Goal: Browse casually: Explore the website without a specific task or goal

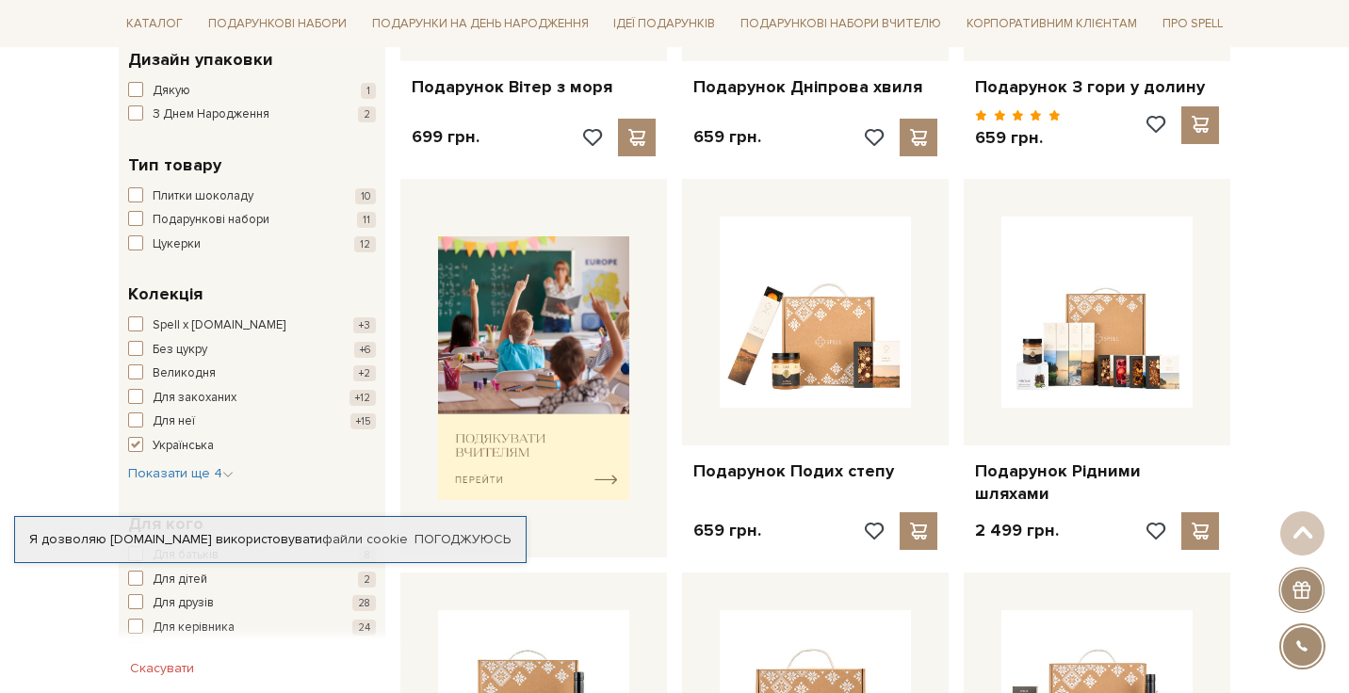
scroll to position [566, 0]
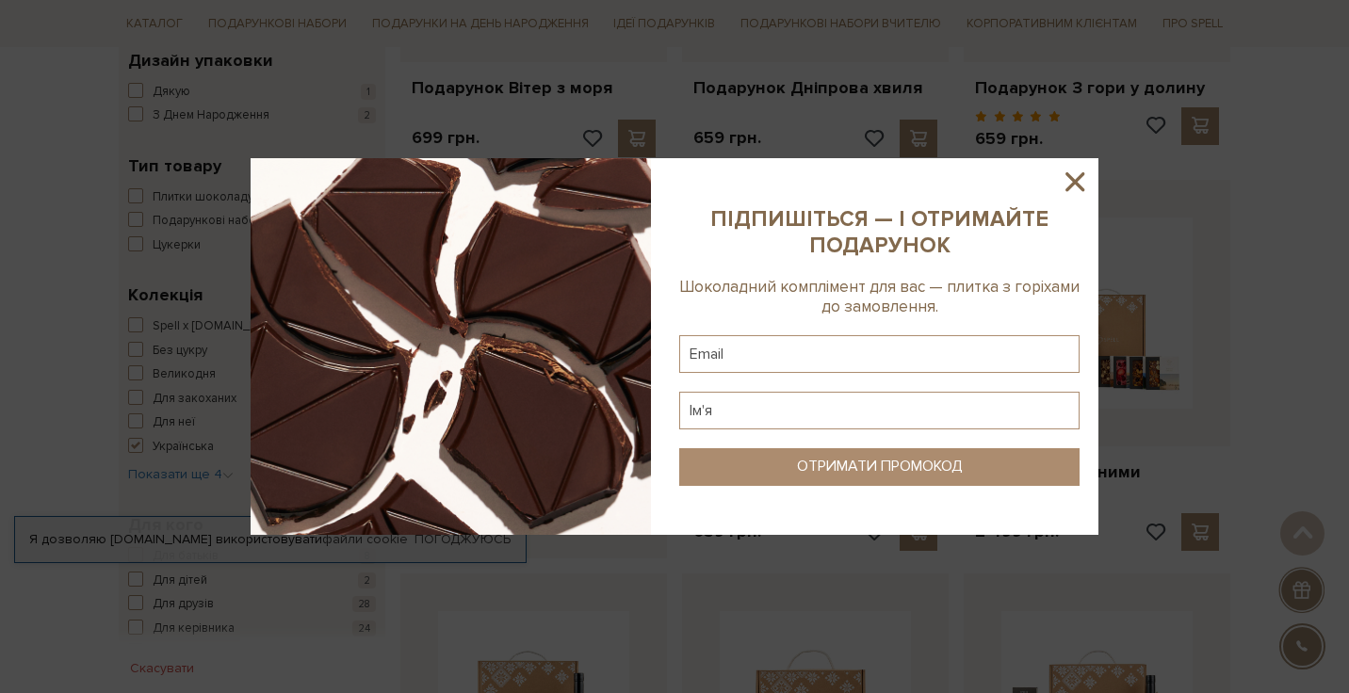
click at [1090, 354] on sys-column-static at bounding box center [879, 346] width 438 height 377
click at [1070, 175] on icon at bounding box center [1075, 181] width 19 height 19
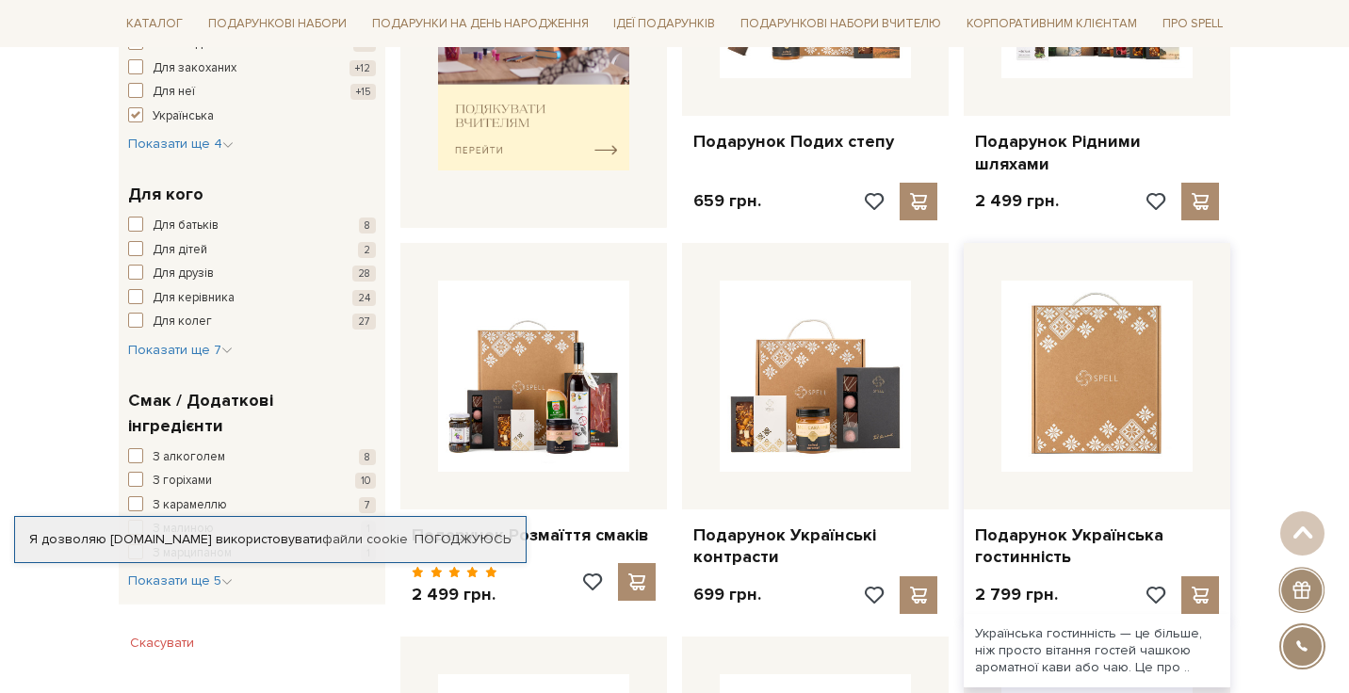
scroll to position [929, 0]
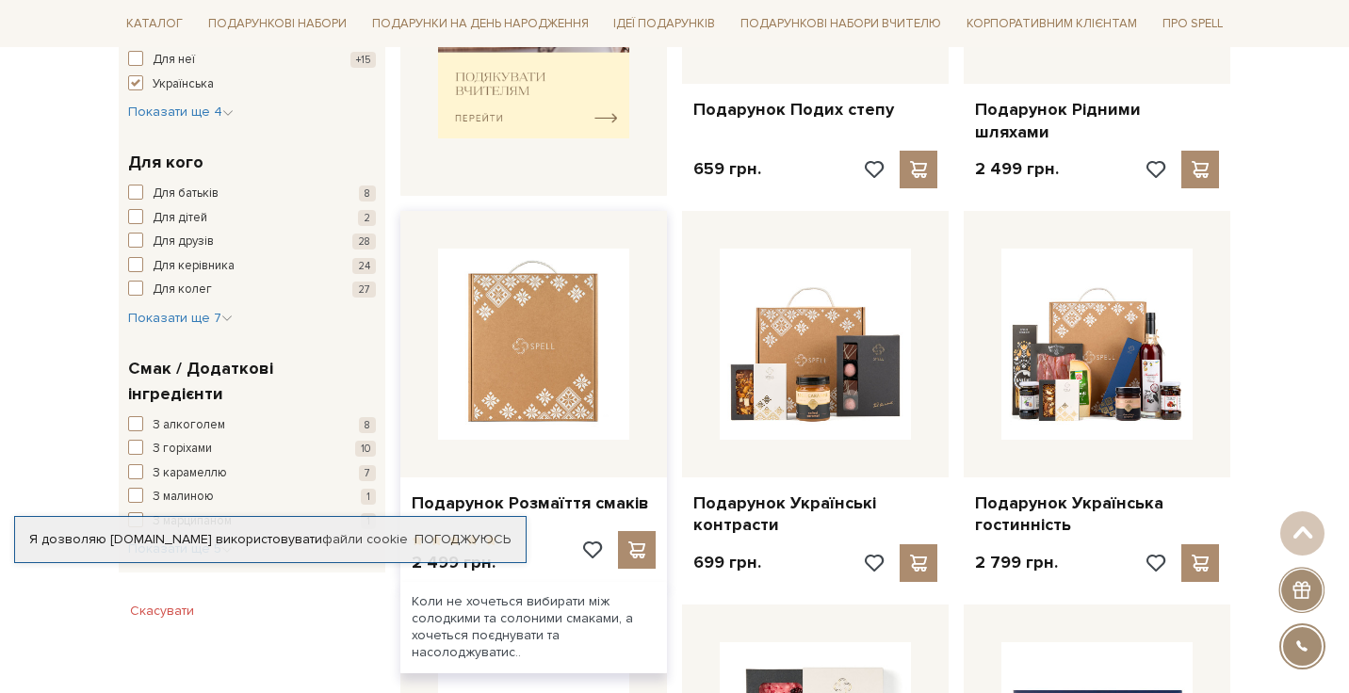
click at [517, 329] on img at bounding box center [533, 344] width 191 height 191
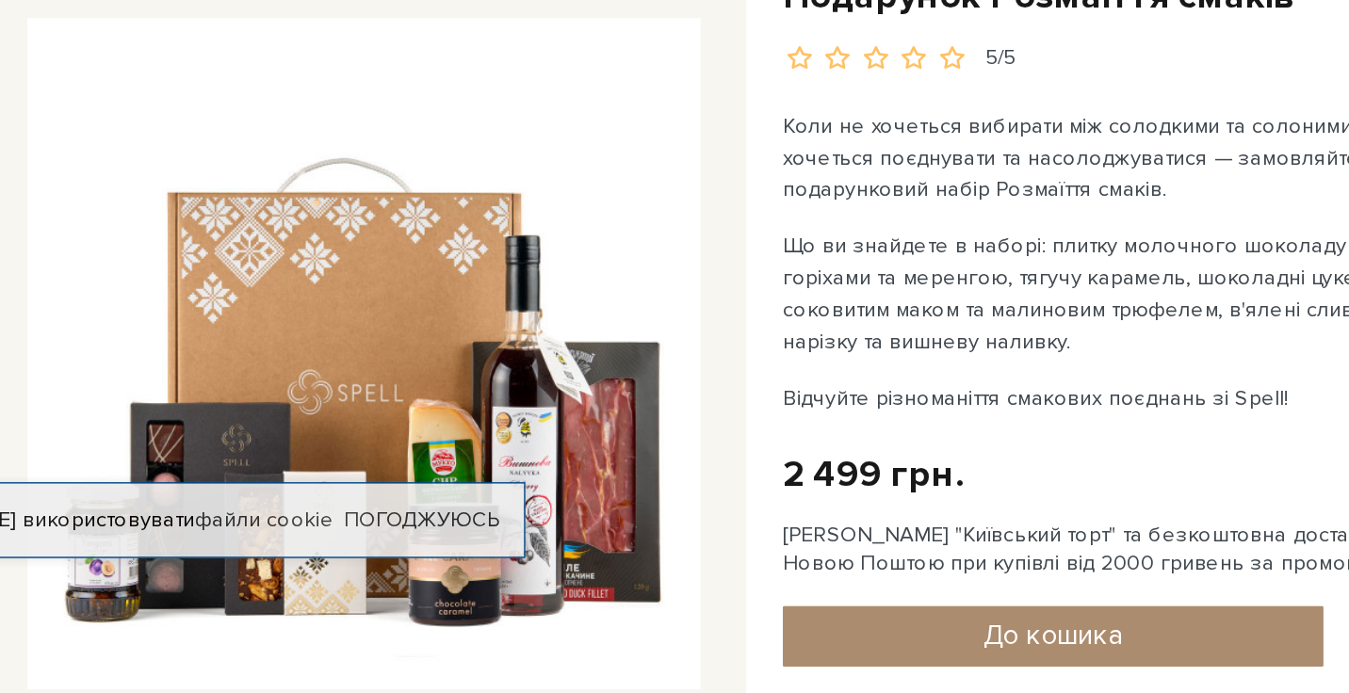
scroll to position [57, 0]
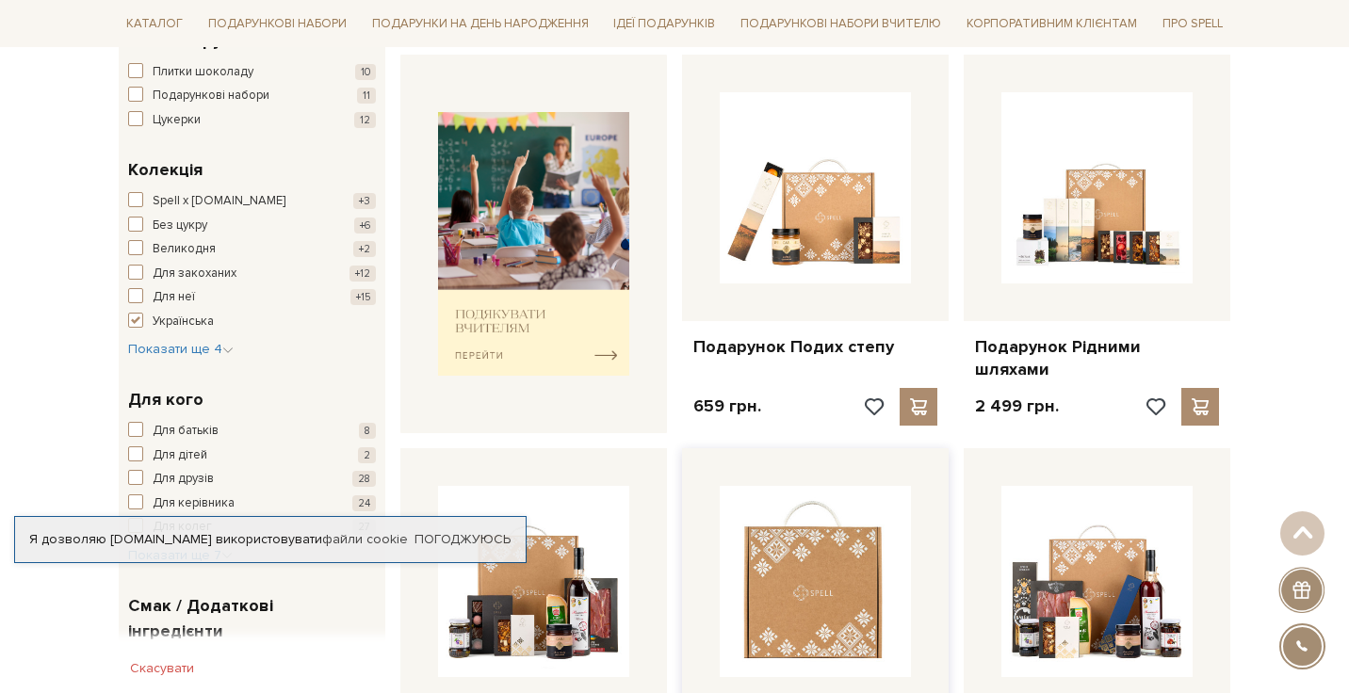
scroll to position [409, 0]
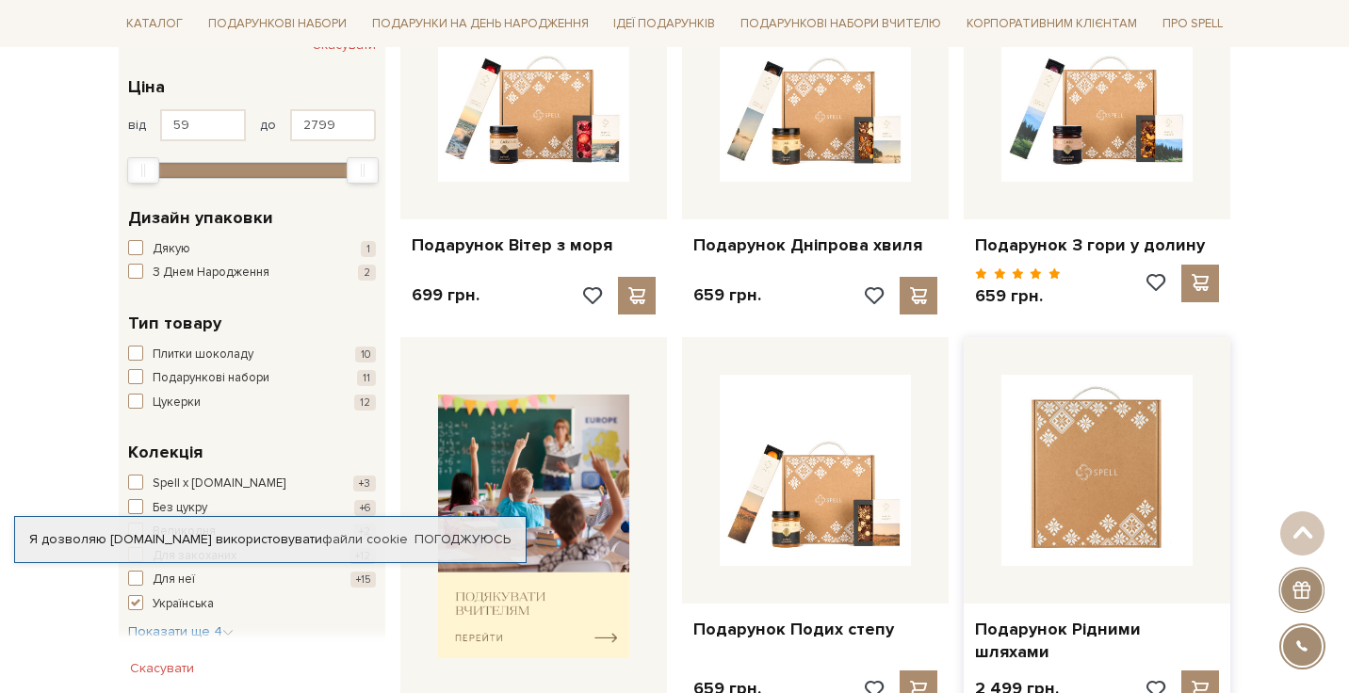
click at [1116, 478] on img at bounding box center [1097, 470] width 191 height 191
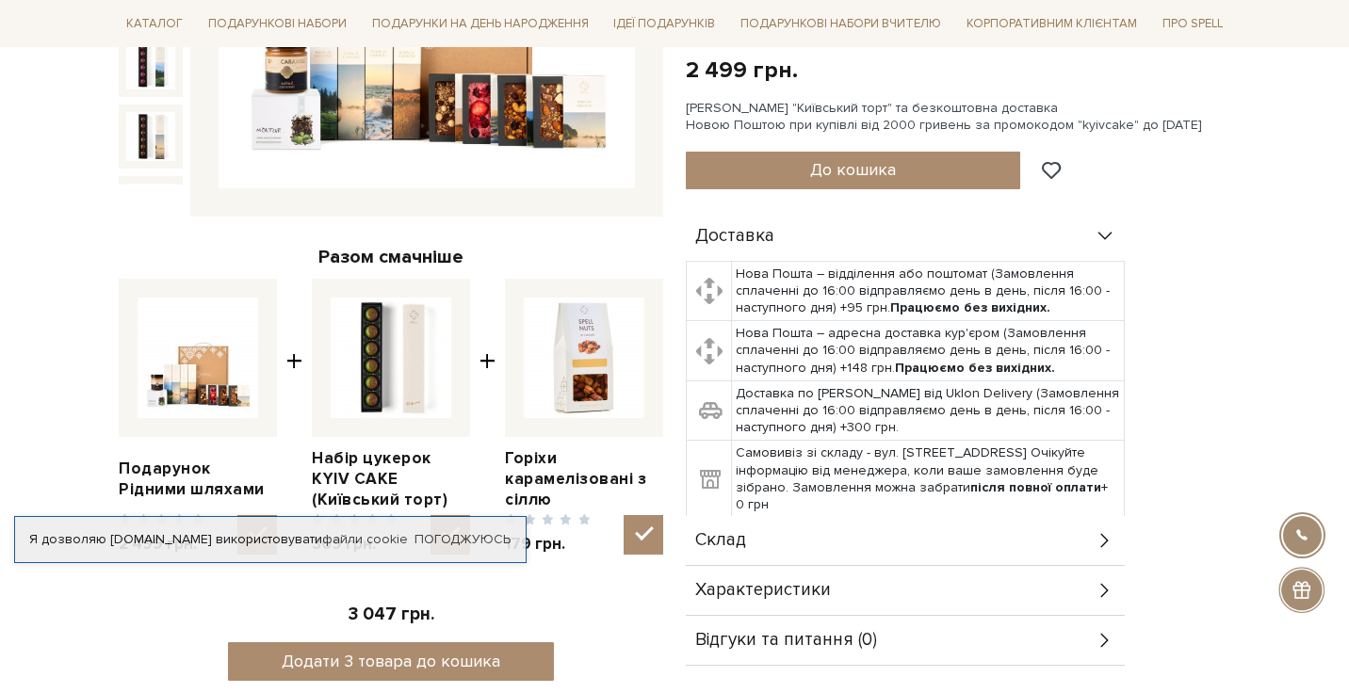
scroll to position [605, 0]
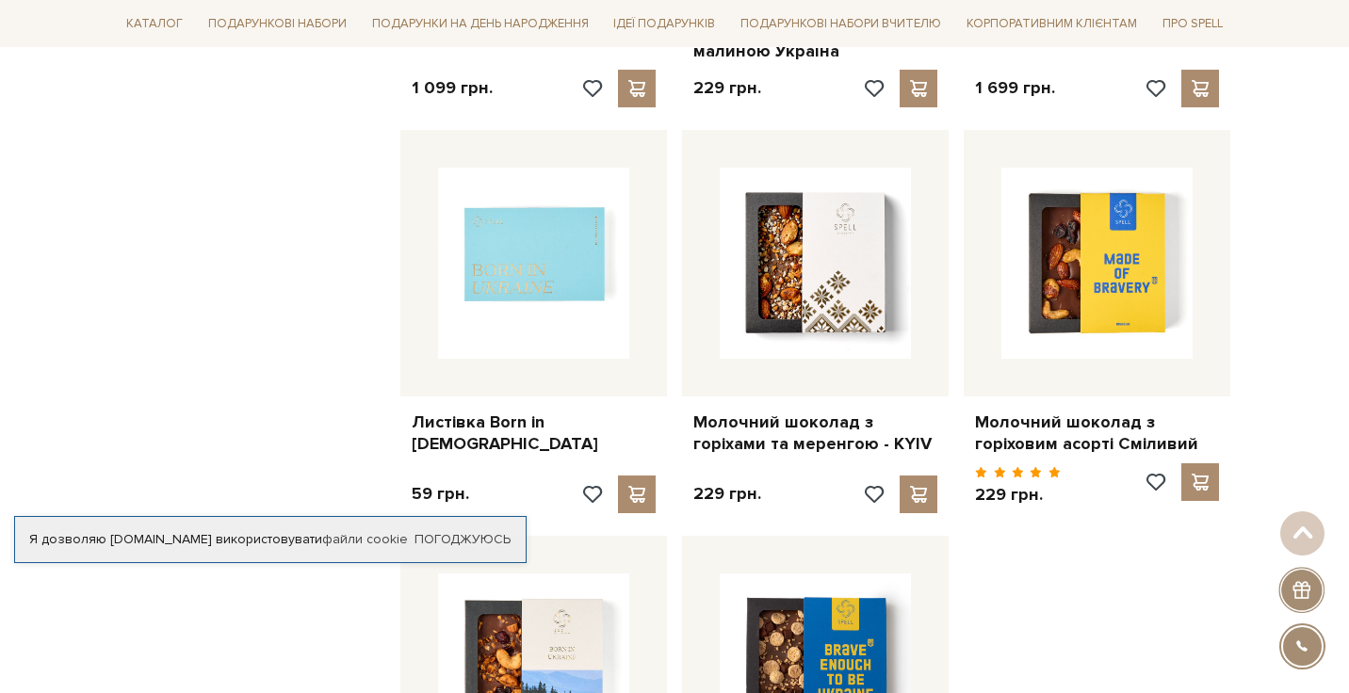
scroll to position [1940, 0]
